Goal: Use online tool/utility

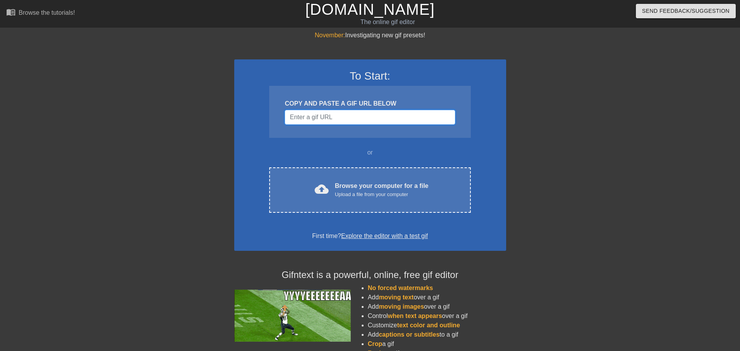
click at [317, 116] on input "Username" at bounding box center [370, 117] width 170 height 15
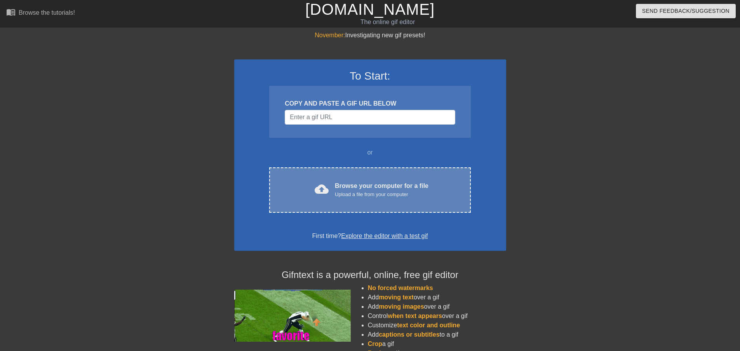
click at [331, 199] on div "cloud_upload Browse your computer for a file Upload a file from your computer C…" at bounding box center [369, 189] width 201 height 45
click at [338, 193] on div "Upload a file from your computer" at bounding box center [382, 195] width 94 height 8
